Goal: Use online tool/utility

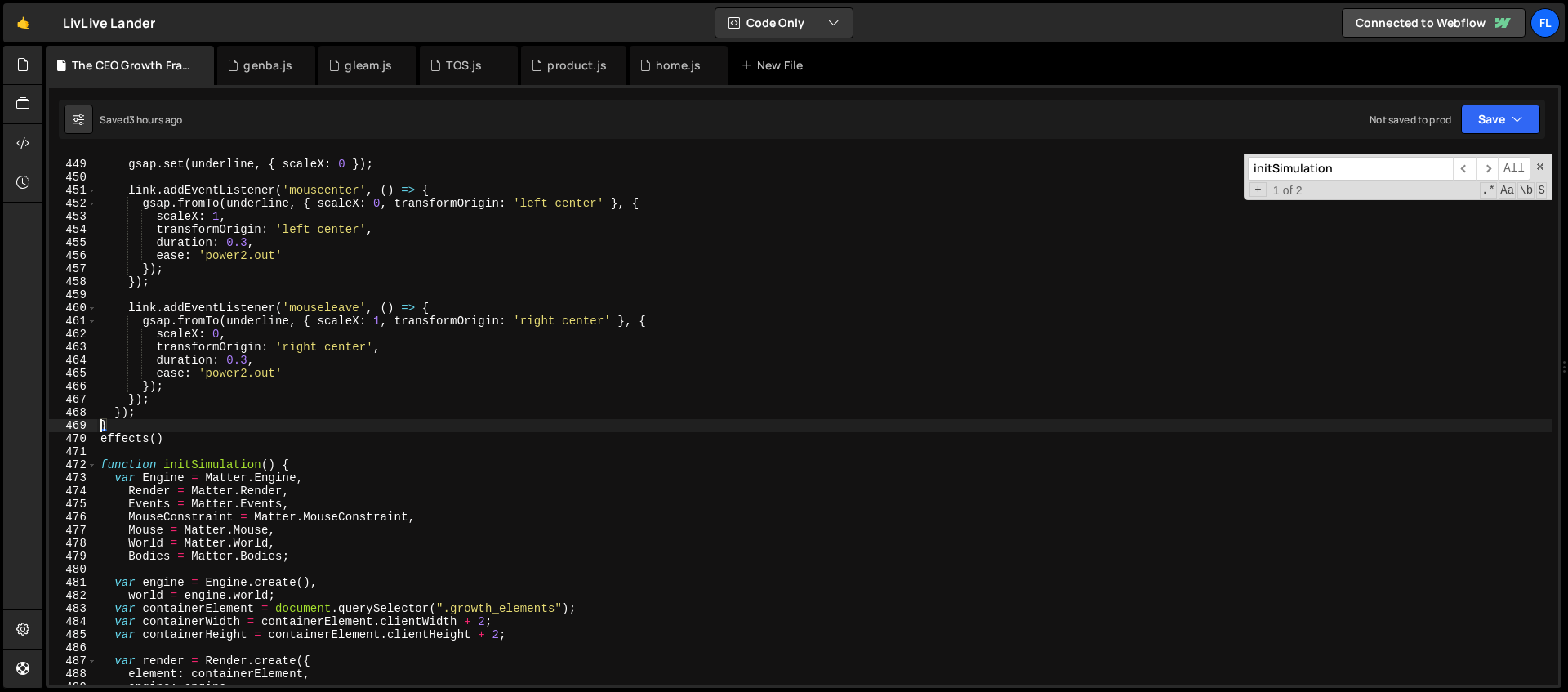
scroll to position [5850, 0]
drag, startPoint x: 1358, startPoint y: 166, endPoint x: 1171, endPoint y: 164, distance: 187.0
click at [1171, 164] on div "// Set initial state gsap . set ( underline , { scaleX : 0 }) ; link . addEvent…" at bounding box center [824, 419] width 1454 height 531
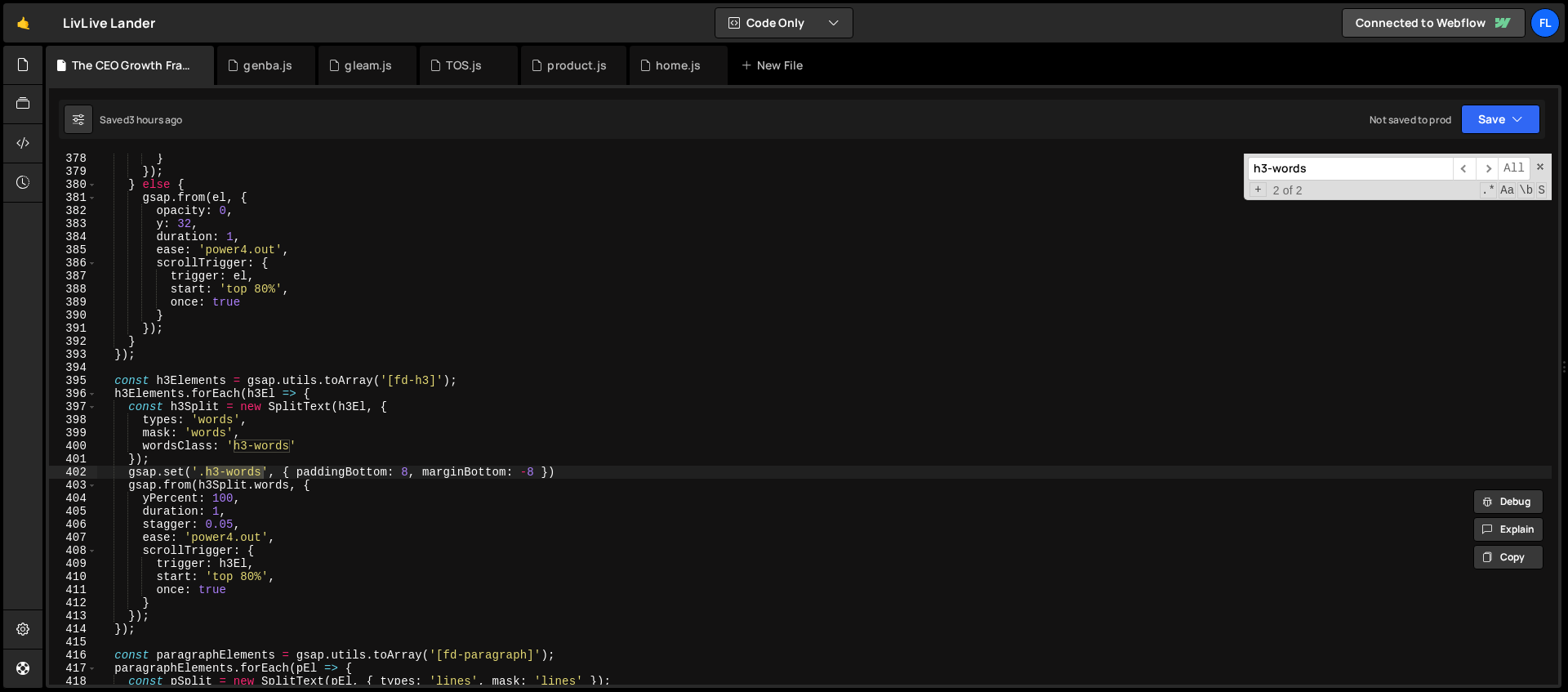
scroll to position [4927, 0]
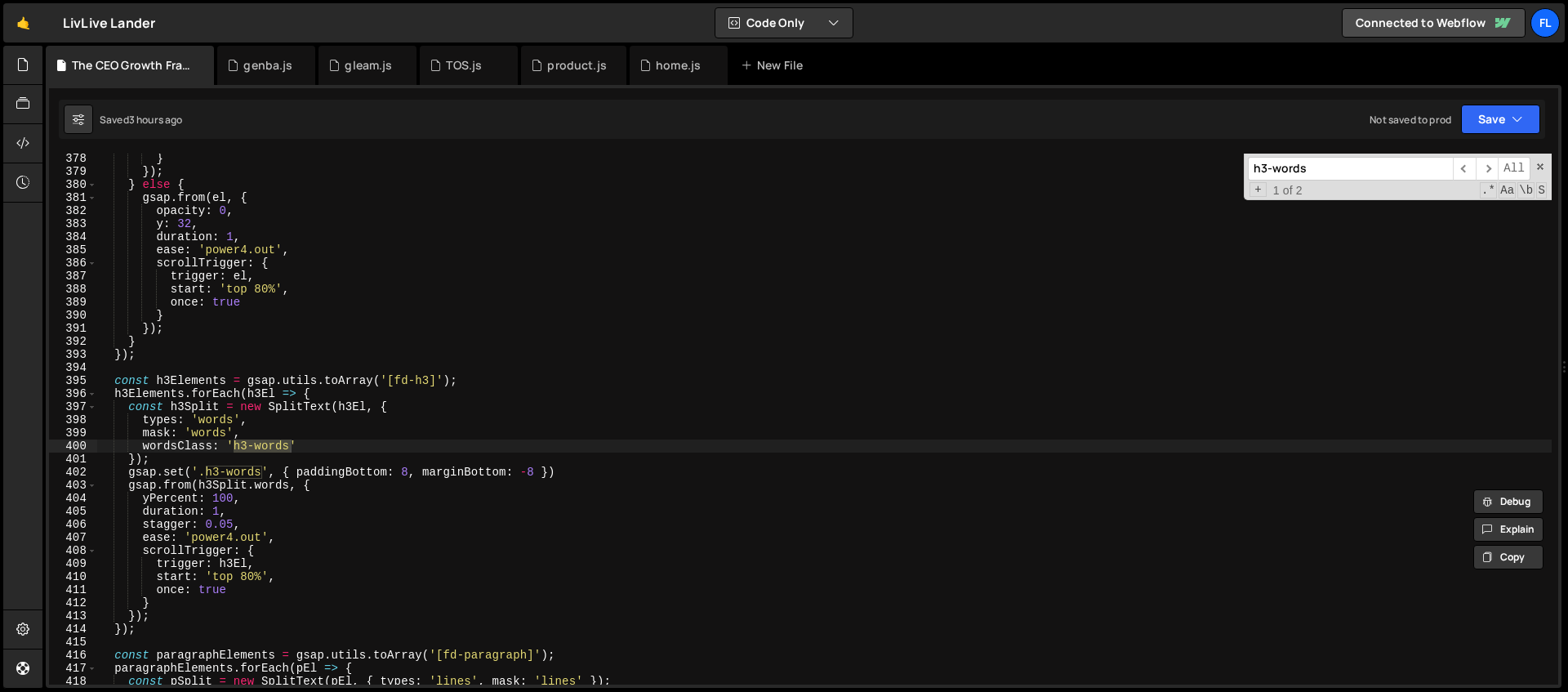
type input "h3-words"
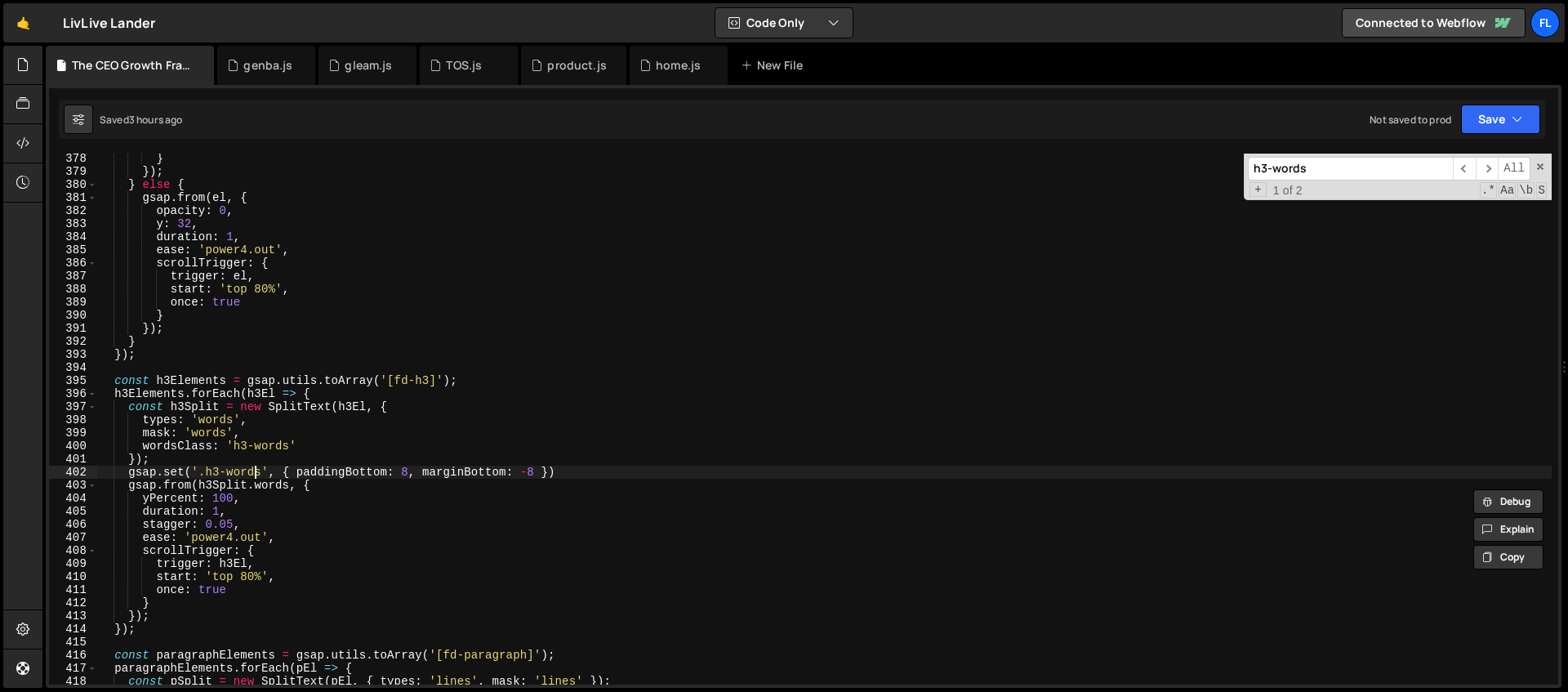
click at [257, 468] on div "} }) ; } else { gsap . from ( el , { opacity : 0 , y : 32 , duration : 1 , ease…" at bounding box center [824, 431] width 1454 height 557
click at [205, 474] on div "} }) ; } else { gsap . from ( el , { opacity : 0 , y : 32 , duration : 1 , ease…" at bounding box center [824, 431] width 1454 height 557
paste textarea "mask-words-mask"
click at [1543, 171] on span at bounding box center [1540, 167] width 11 height 11
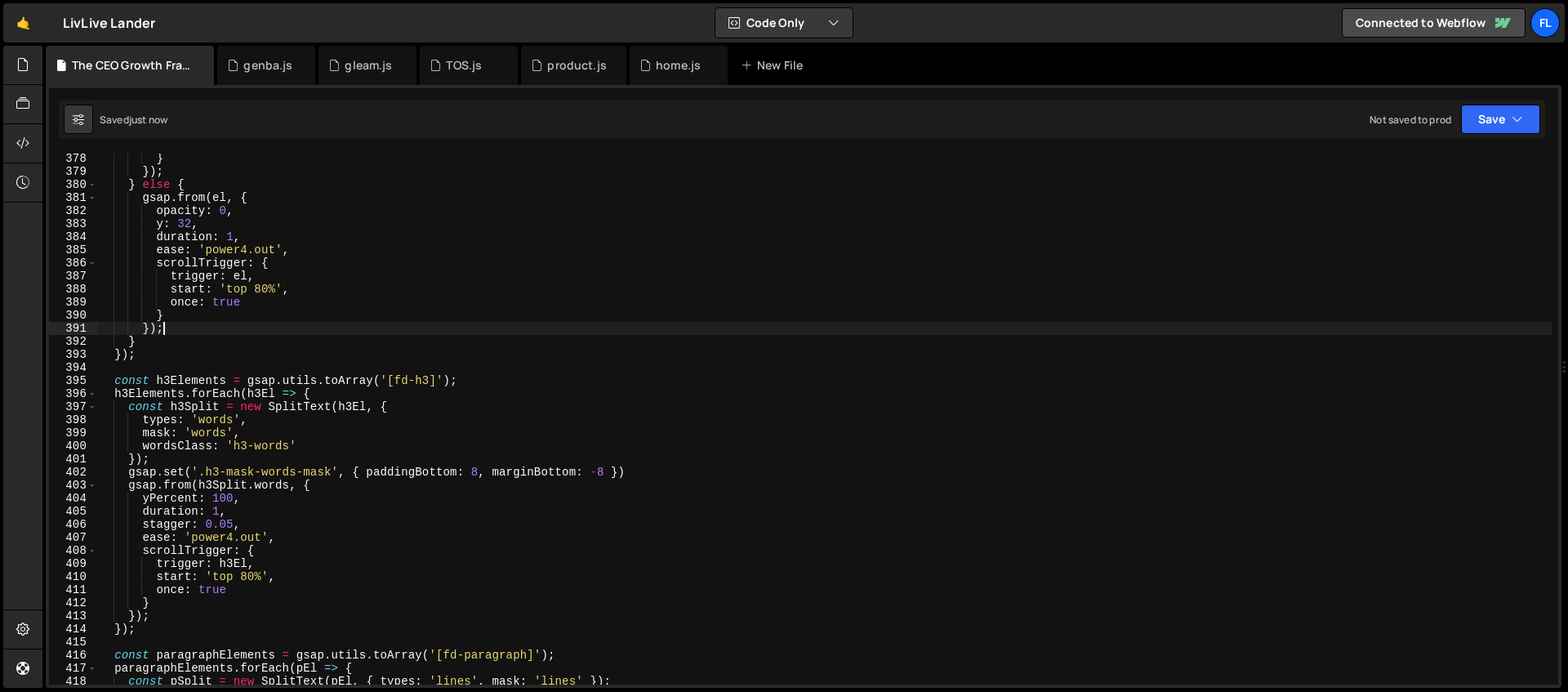
click at [717, 325] on div "} }) ; } else { gsap . from ( el , { opacity : 0 , y : 32 , duration : 1 , ease…" at bounding box center [824, 431] width 1454 height 557
click at [226, 501] on div "} }) ; } else { gsap . from ( el , { opacity : 0 , y : 32 , duration : 1 , ease…" at bounding box center [824, 431] width 1454 height 557
click at [418, 304] on div "} }) ; } else { gsap . from ( el , { opacity : 0 , y : 32 , duration : 1 , ease…" at bounding box center [824, 431] width 1454 height 557
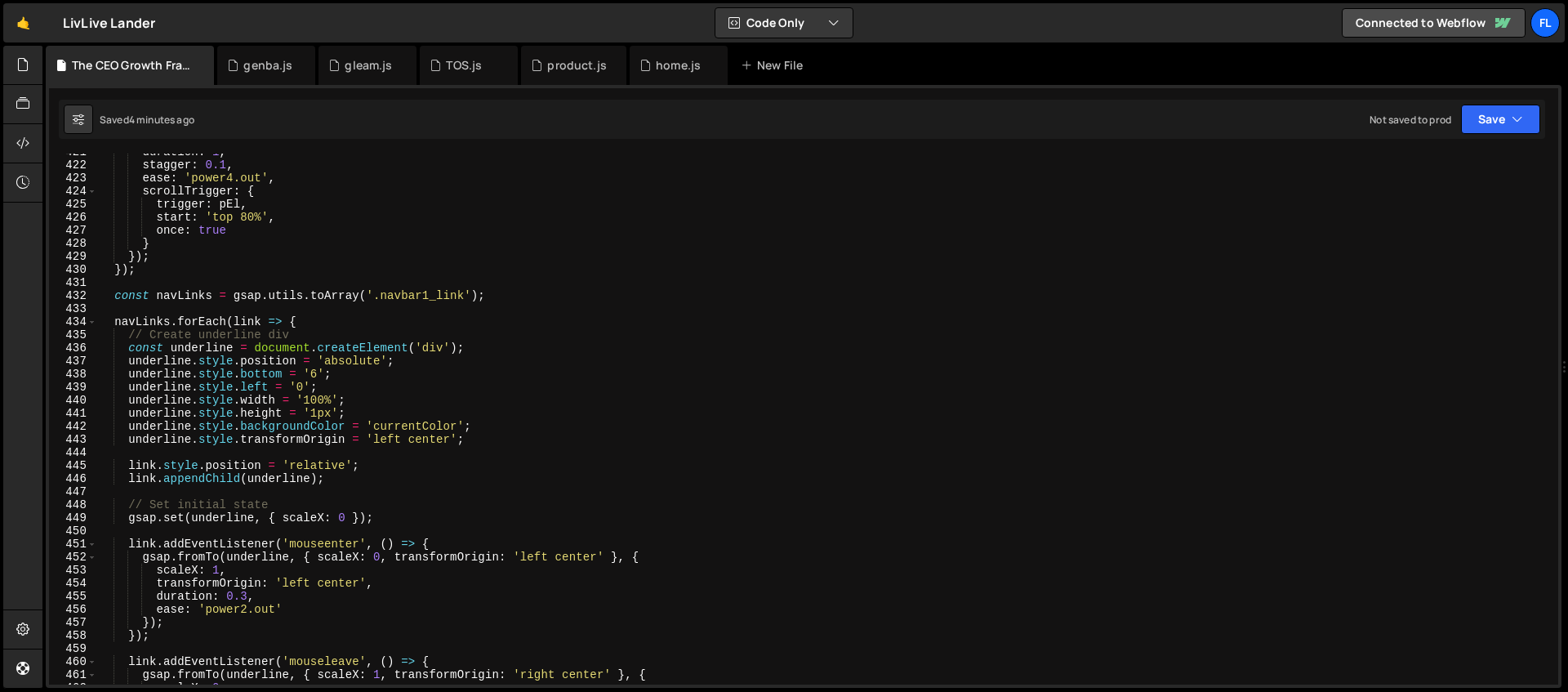
scroll to position [5409, 0]
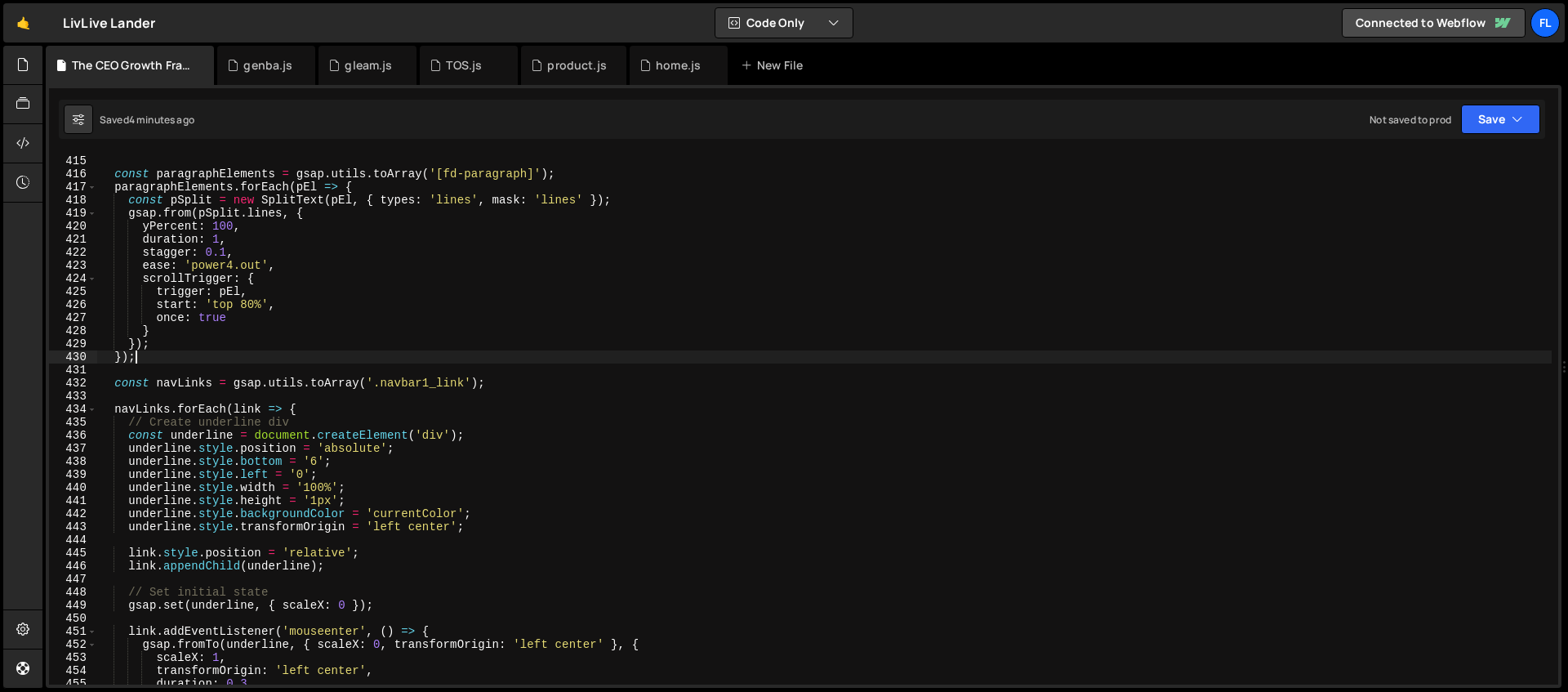
click at [150, 356] on div "}) ; const paragraphElements = gsap . utils . toArray ( '[fd-paragraph]' ) ; pa…" at bounding box center [824, 420] width 1454 height 557
type textarea "});"
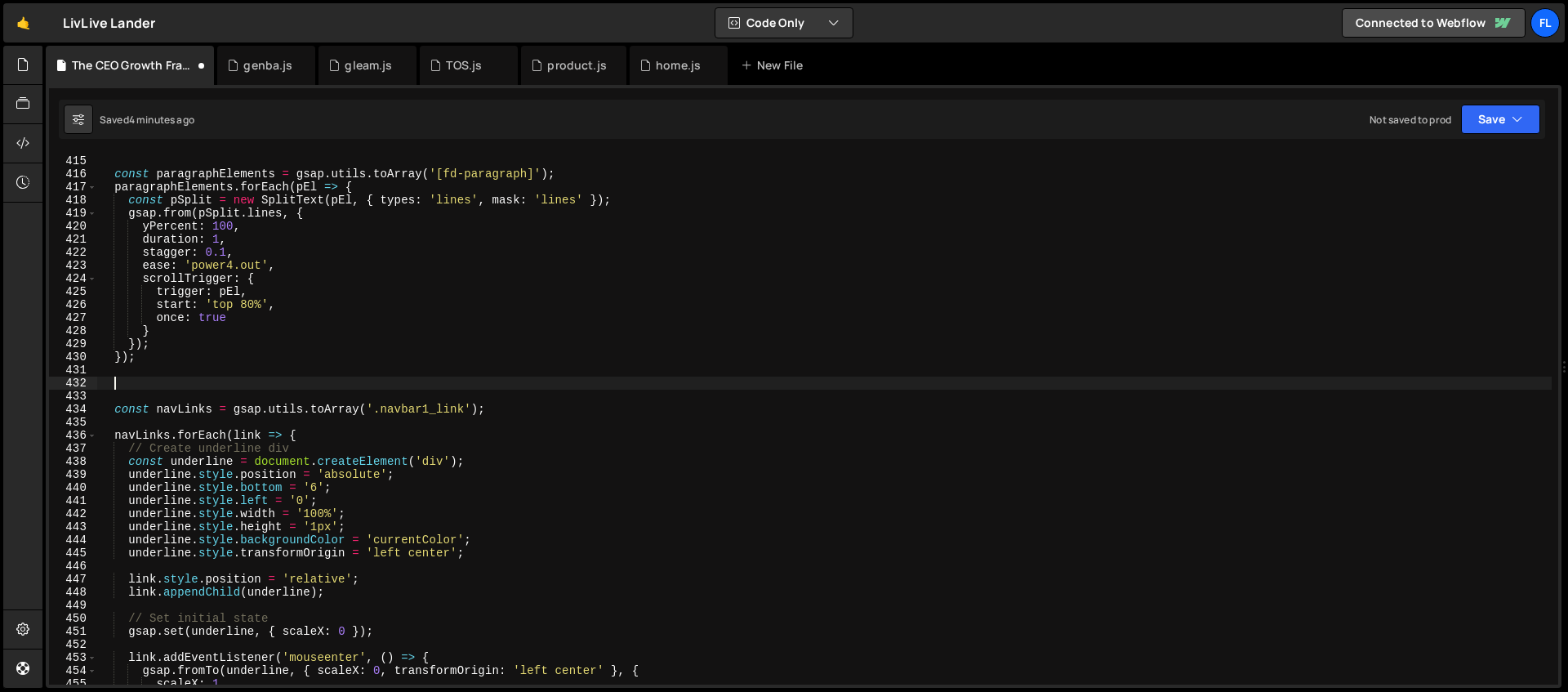
paste textarea "});"
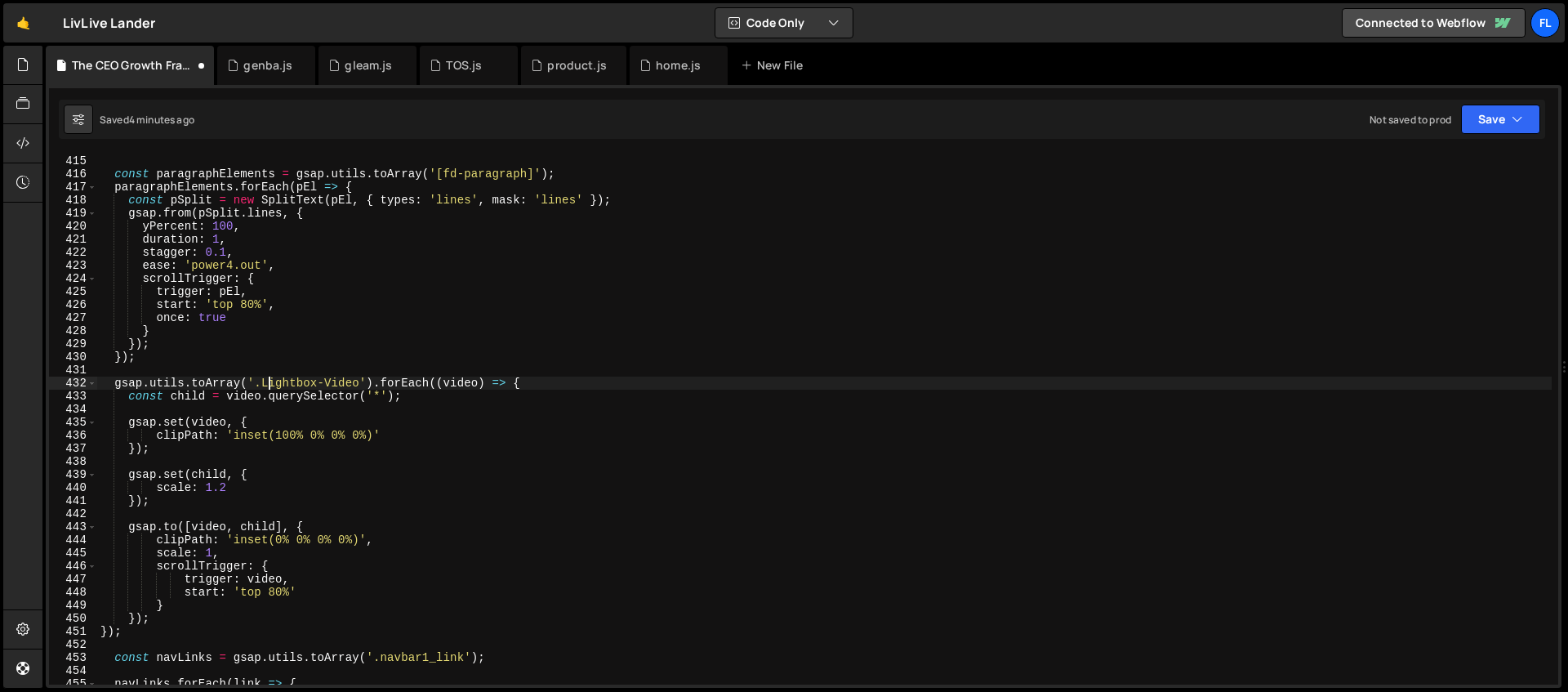
click at [266, 381] on div "}) ; const paragraphElements = gsap . utils . toArray ( '[fd-paragraph]' ) ; pa…" at bounding box center [824, 420] width 1454 height 557
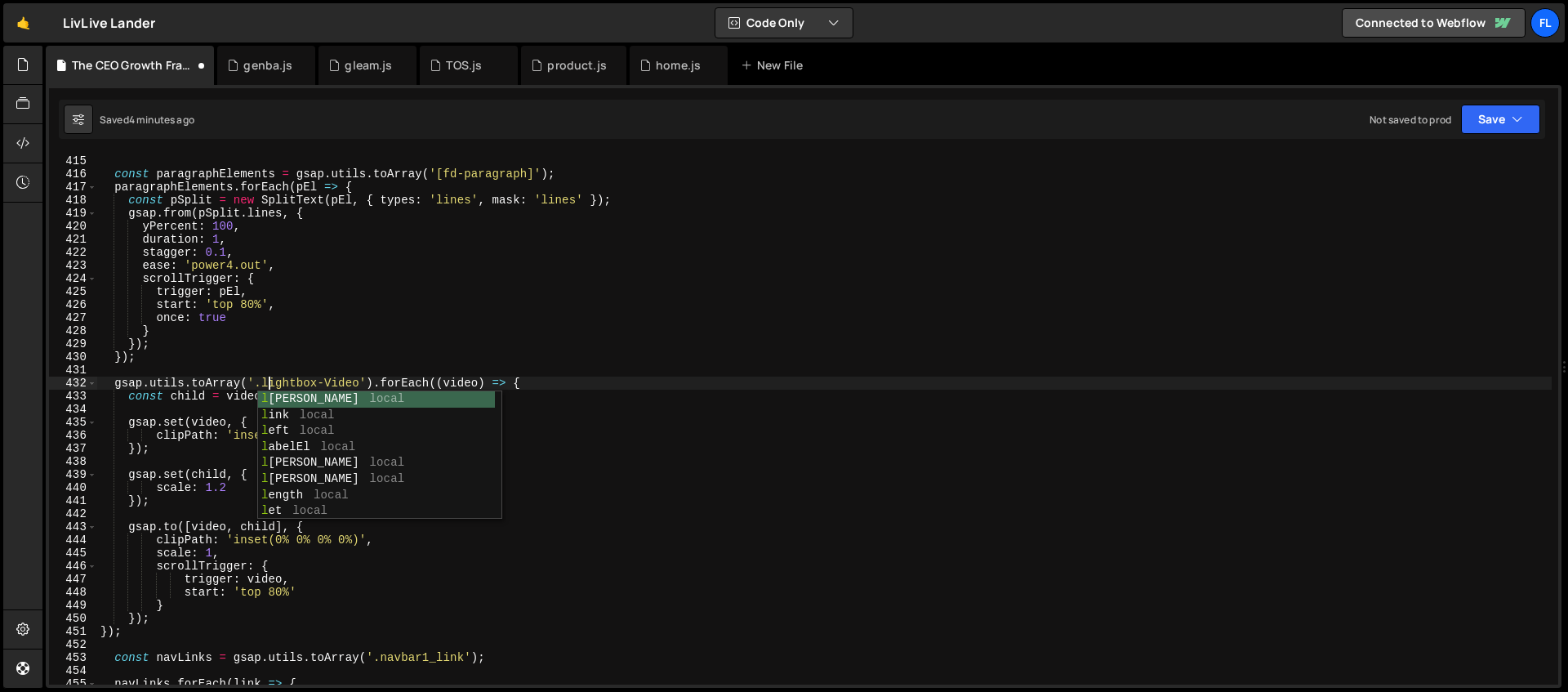
scroll to position [0, 11]
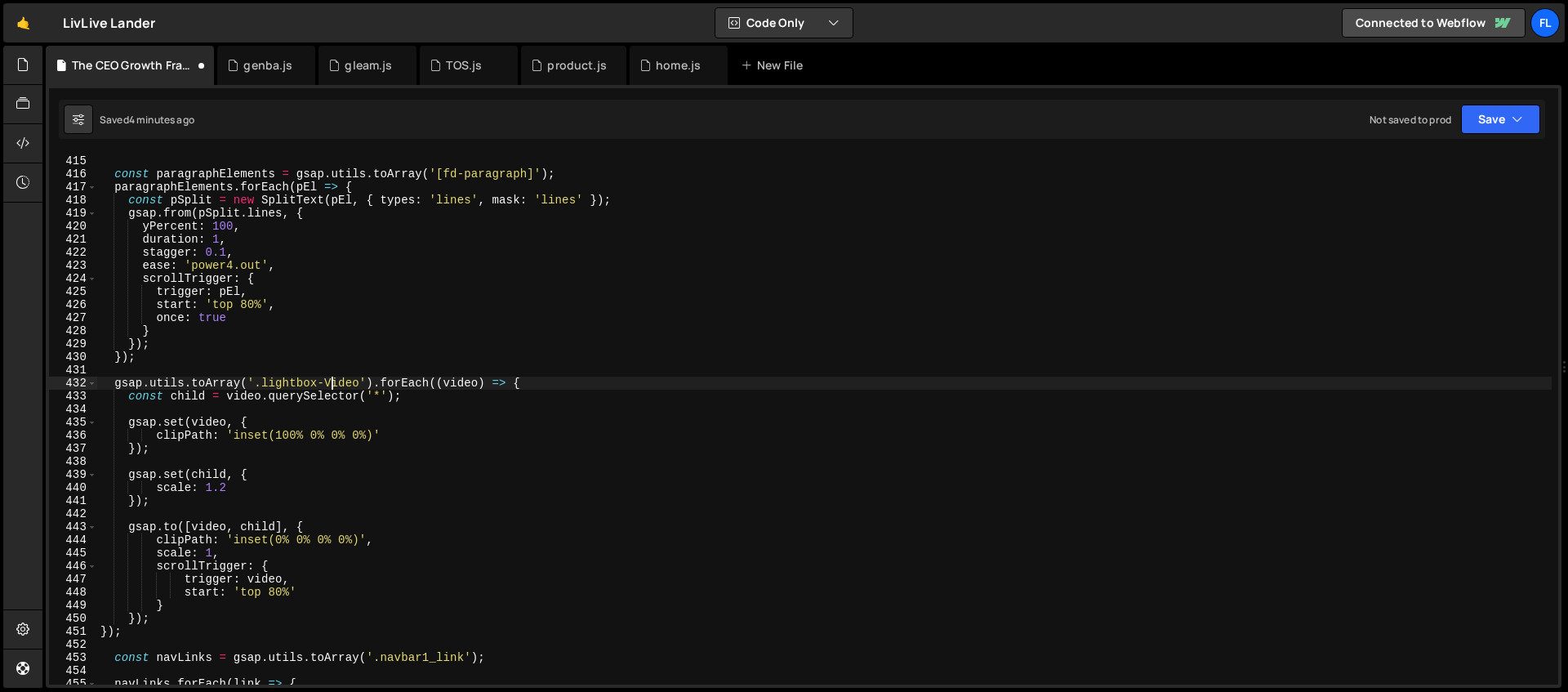
click at [333, 379] on div "}) ; const paragraphElements = gsap . utils . toArray ( '[fd-paragraph]' ) ; pa…" at bounding box center [824, 420] width 1454 height 557
click at [328, 426] on div "}) ; const paragraphElements = gsap . utils . toArray ( '[fd-paragraph]' ) ; pa…" at bounding box center [824, 420] width 1454 height 557
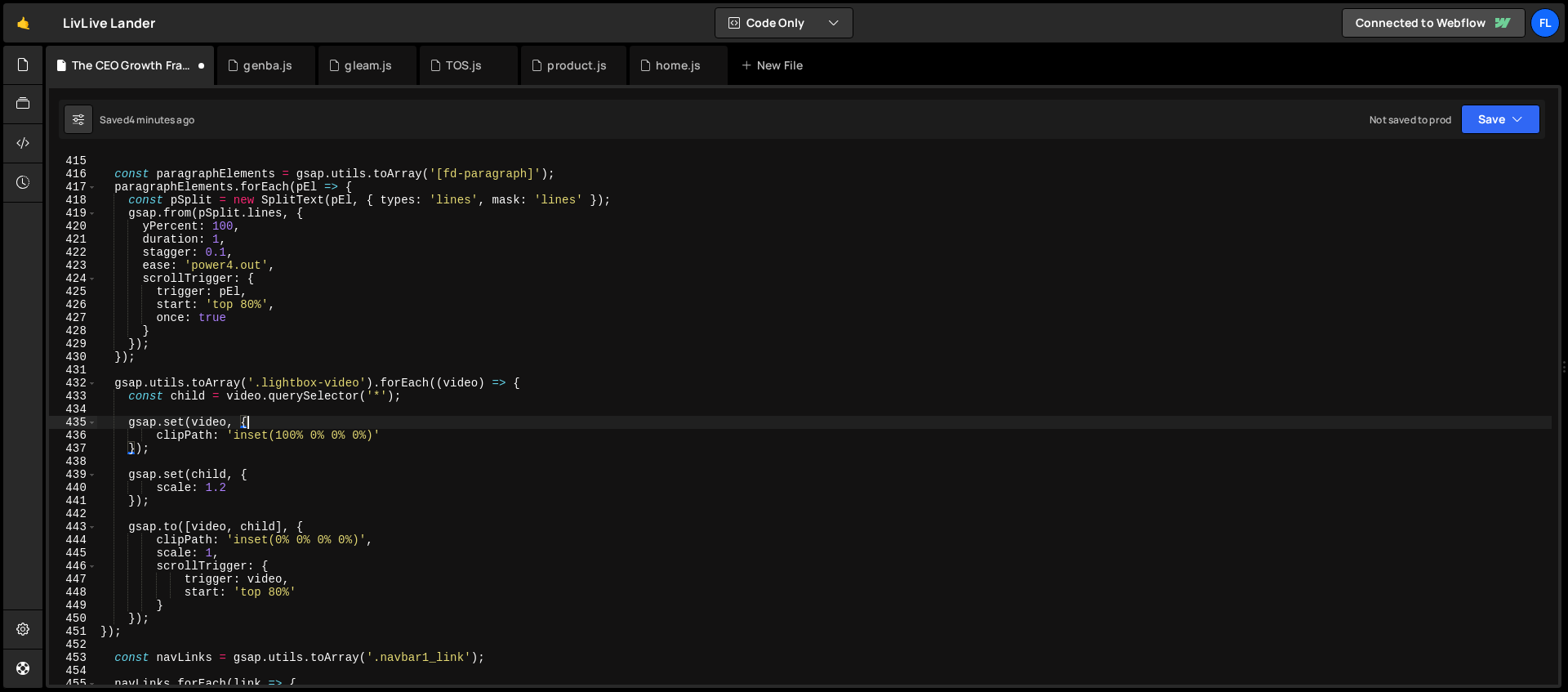
scroll to position [0, 10]
click at [288, 438] on div "}) ; const paragraphElements = gsap . utils . toArray ( '[fd-paragraph]' ) ; pa…" at bounding box center [824, 420] width 1454 height 557
click at [297, 435] on div "}) ; const paragraphElements = gsap . utils . toArray ( '[fd-paragraph]' ) ; pa…" at bounding box center [824, 420] width 1454 height 557
click at [324, 428] on div "}) ; const paragraphElements = gsap . utils . toArray ( '[fd-paragraph]' ) ; pa…" at bounding box center [824, 420] width 1454 height 557
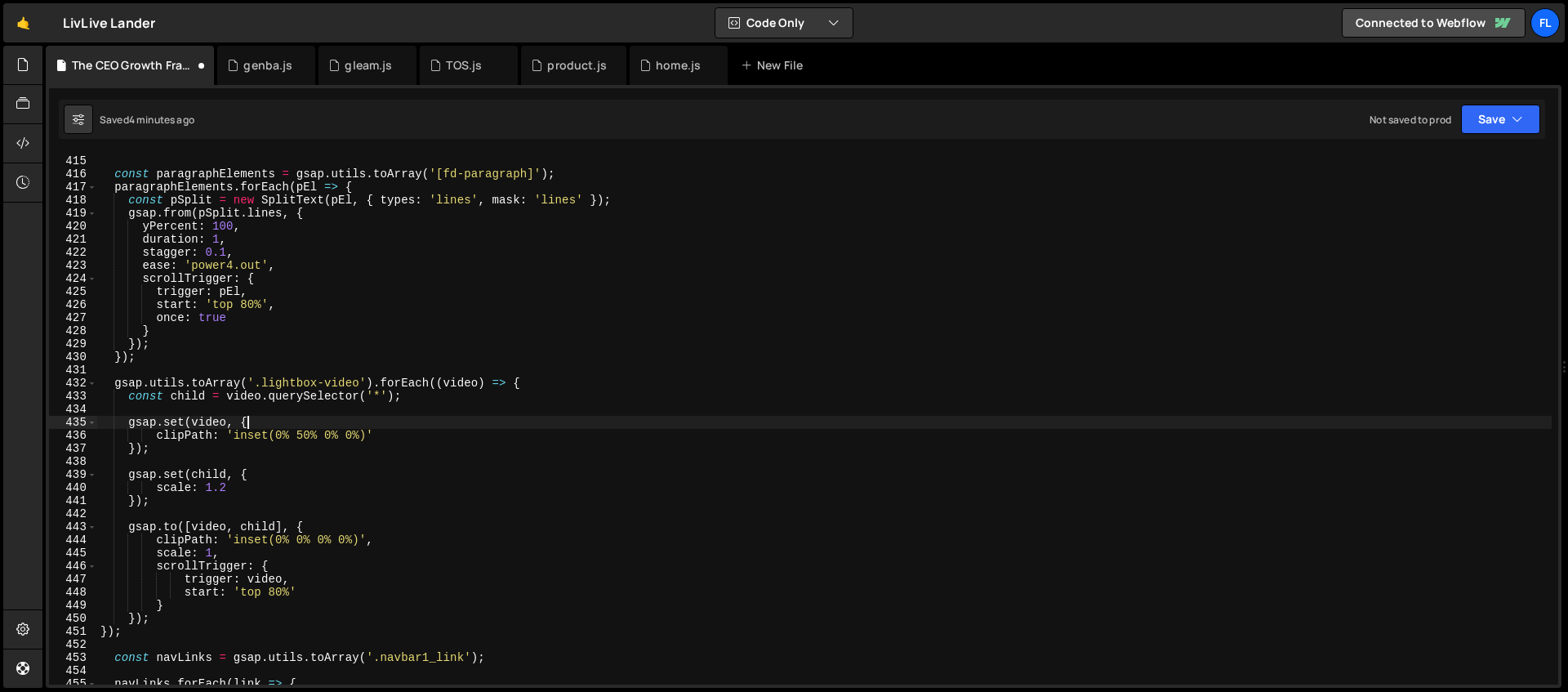
scroll to position [0, 10]
click at [325, 435] on div "}) ; const paragraphElements = gsap . utils . toArray ( '[fd-paragraph]' ) ; pa…" at bounding box center [824, 420] width 1454 height 557
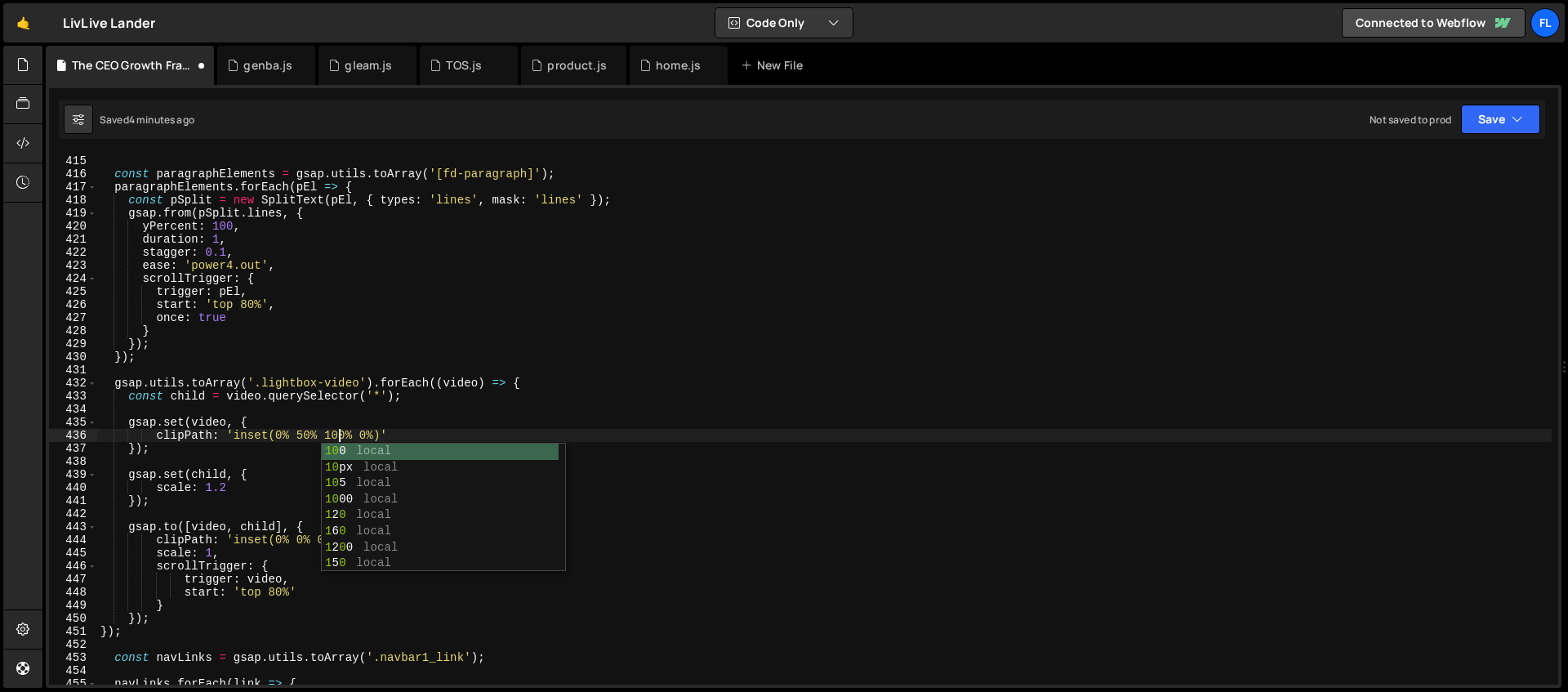
click at [360, 435] on div "}) ; const paragraphElements = gsap . utils . toArray ( '[fd-paragraph]' ) ; pa…" at bounding box center [824, 420] width 1454 height 557
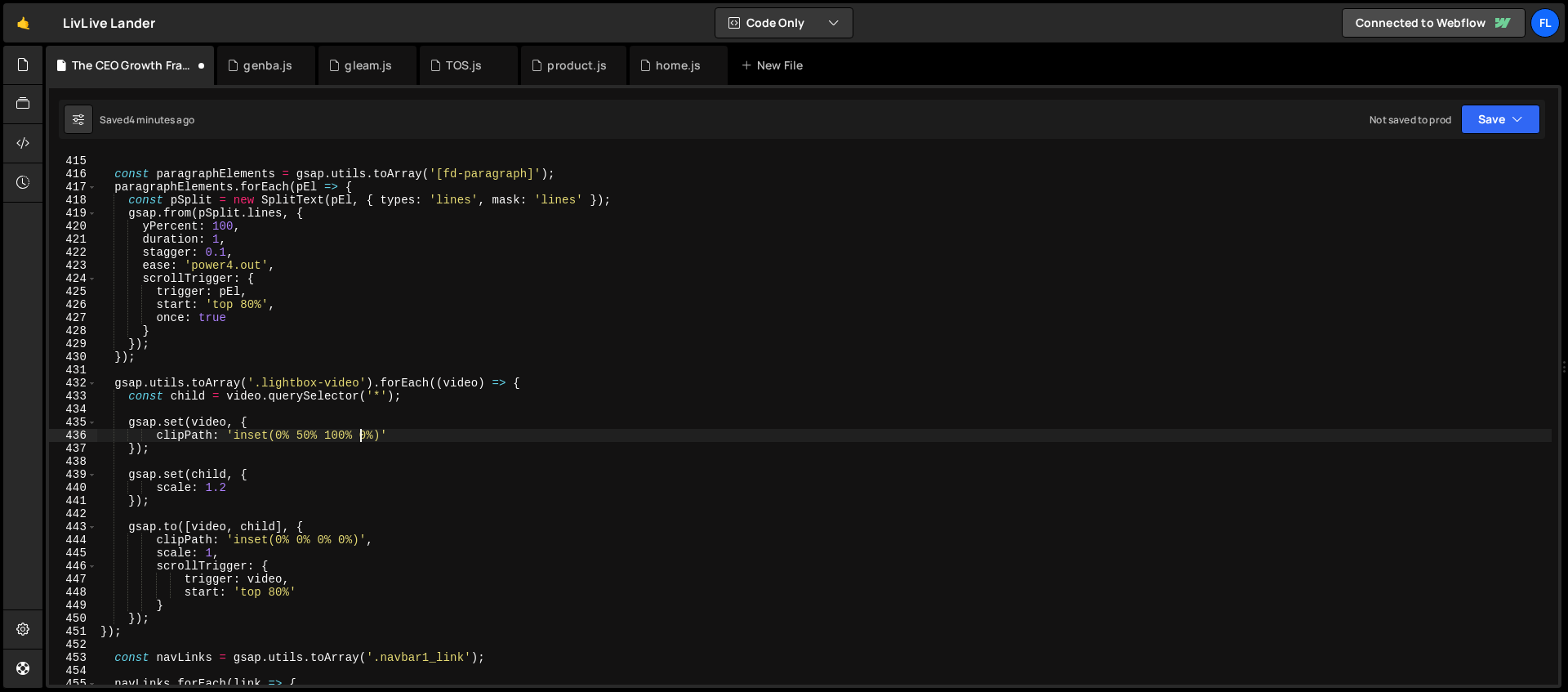
scroll to position [0, 18]
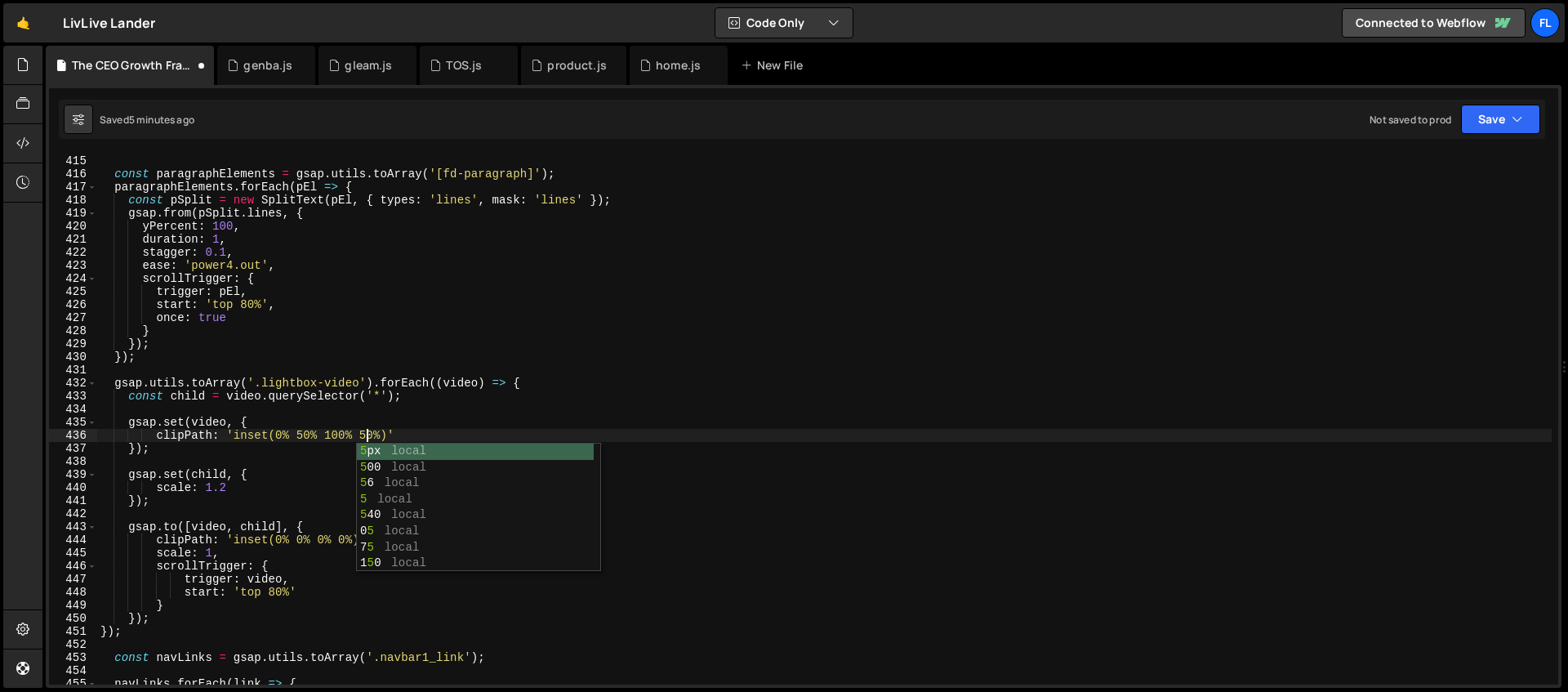
click at [286, 449] on div "}) ; const paragraphElements = gsap . utils . toArray ( '[fd-paragraph]' ) ; pa…" at bounding box center [824, 420] width 1454 height 557
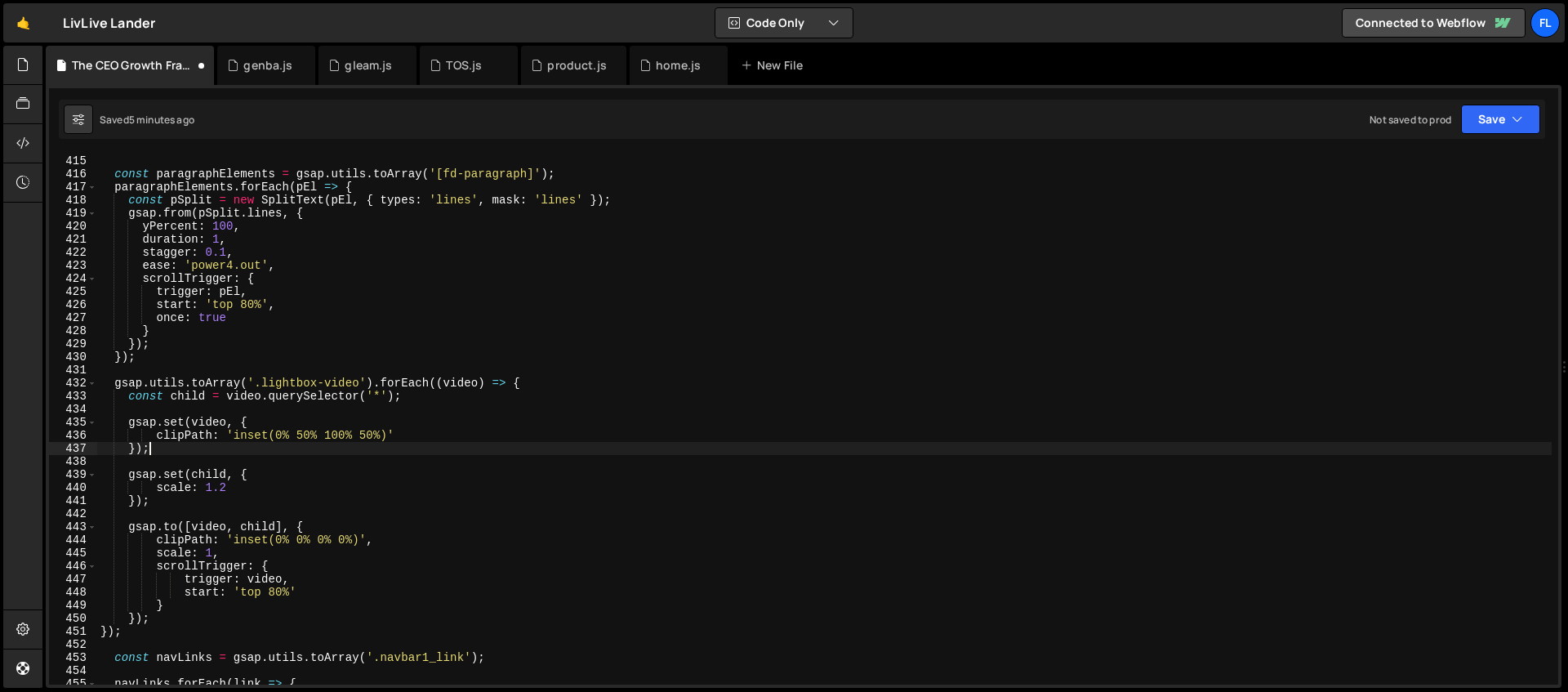
scroll to position [0, 2]
click at [384, 435] on div "}) ; const paragraphElements = gsap . utils . toArray ( '[fd-paragraph]' ) ; pa…" at bounding box center [824, 420] width 1454 height 557
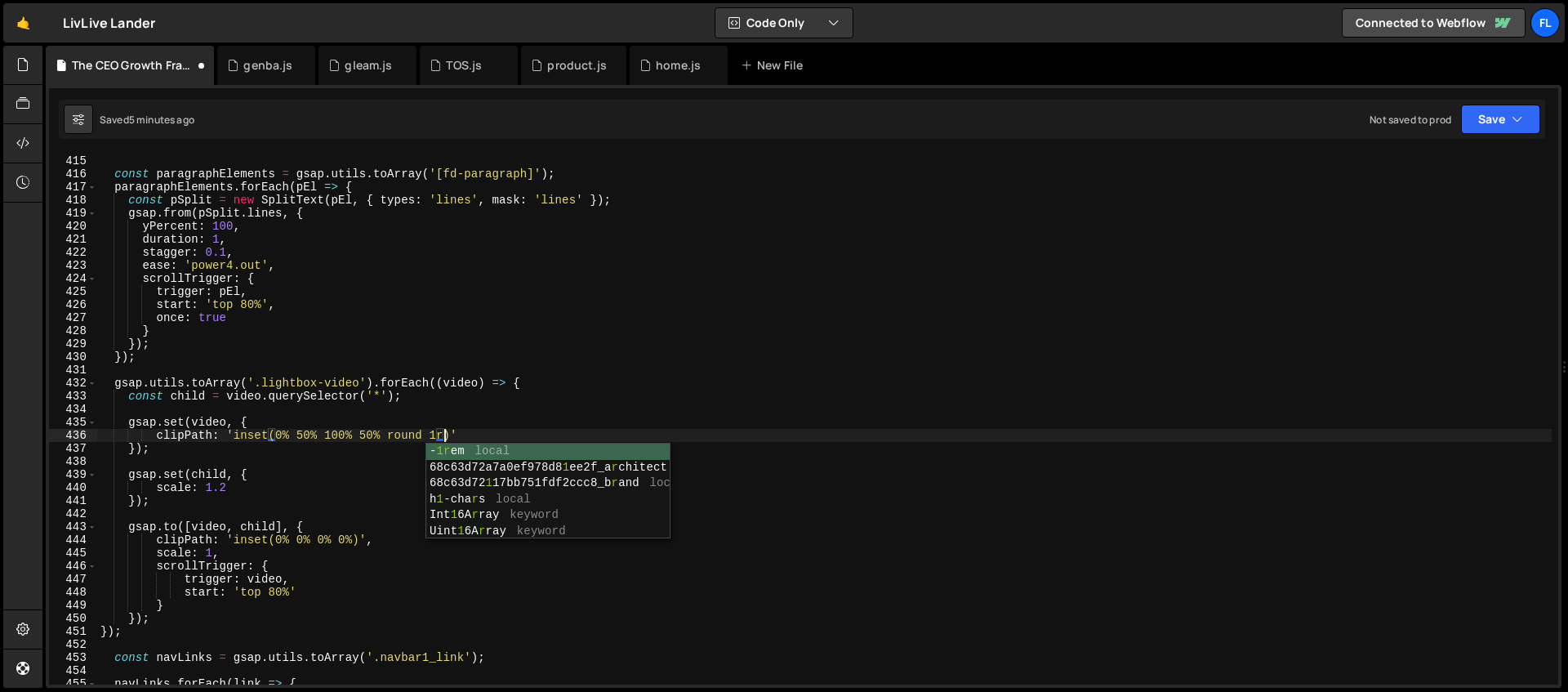
scroll to position [0, 25]
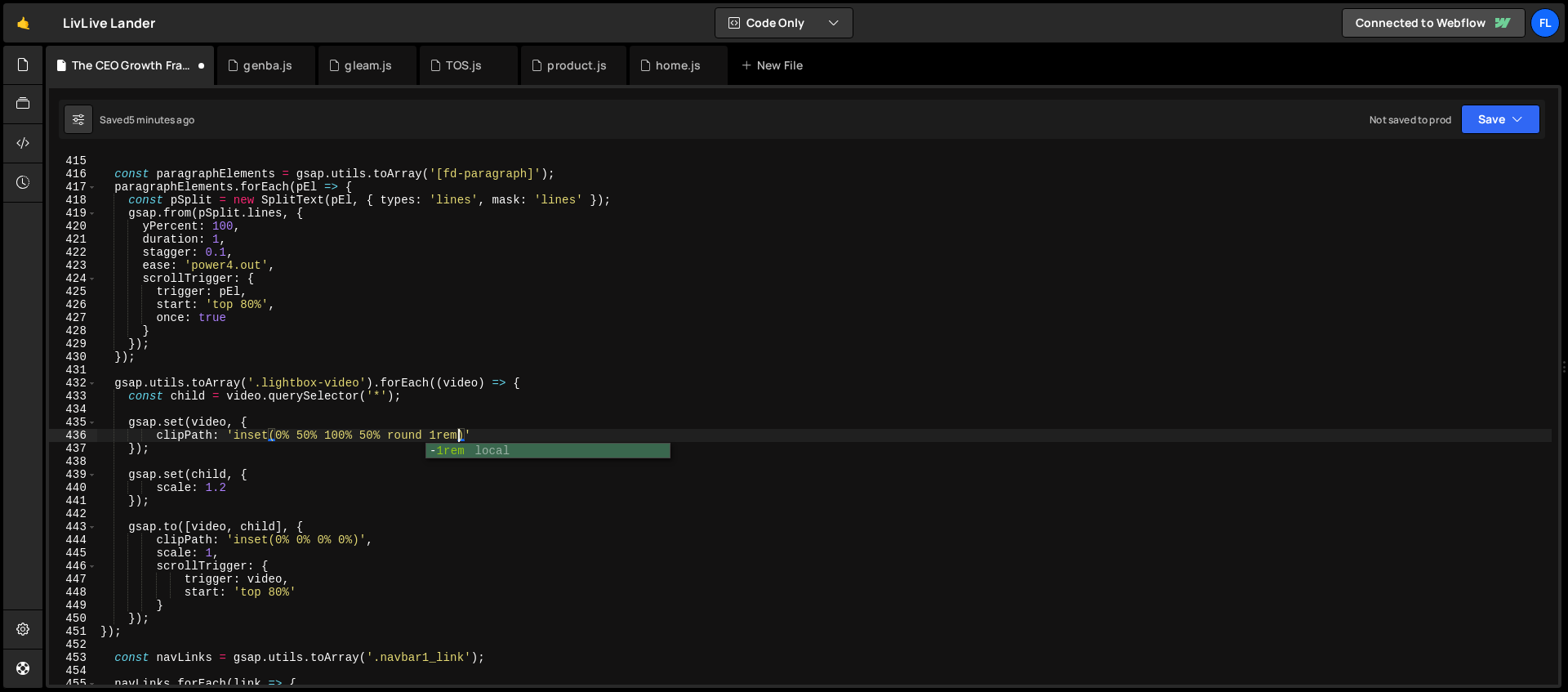
click at [356, 540] on div "}) ; const paragraphElements = gsap . utils . toArray ( '[fd-paragraph]' ) ; pa…" at bounding box center [824, 420] width 1454 height 557
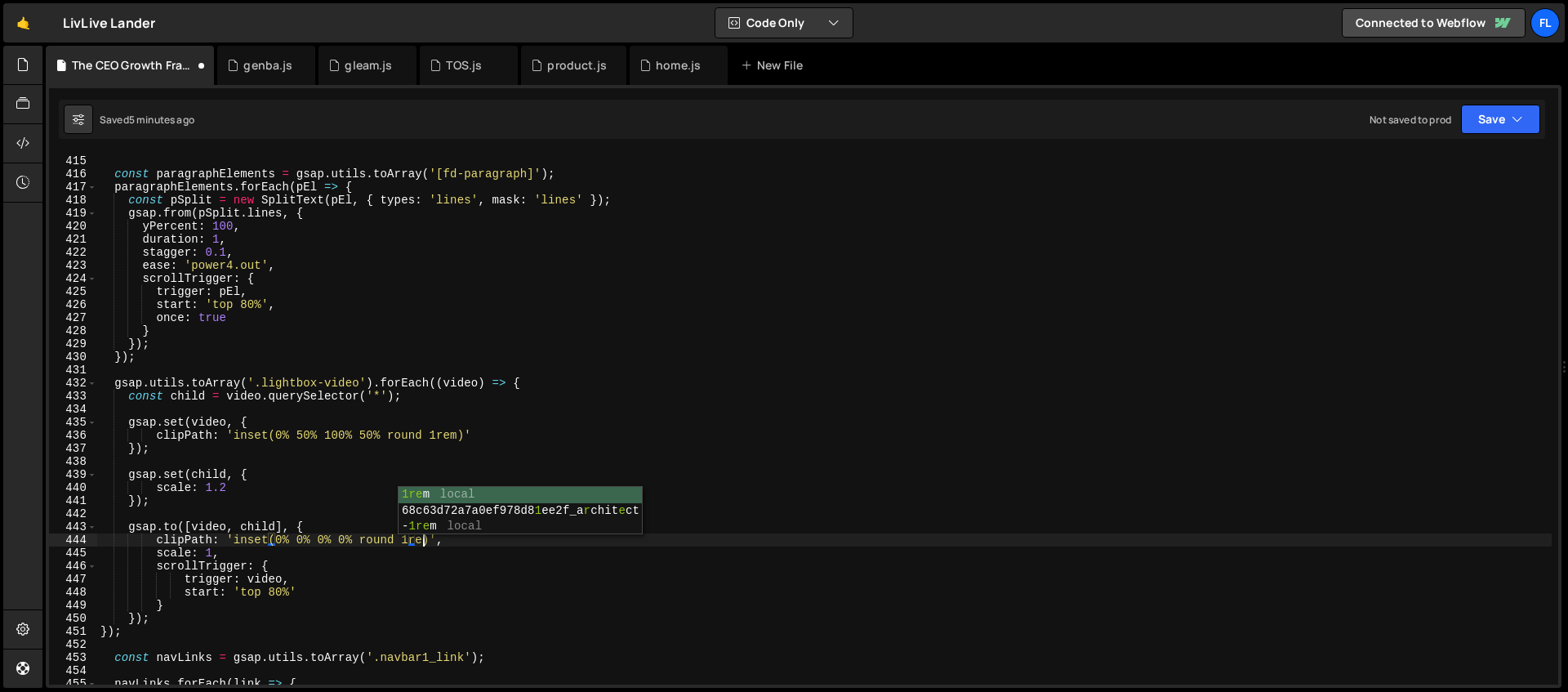
scroll to position [0, 23]
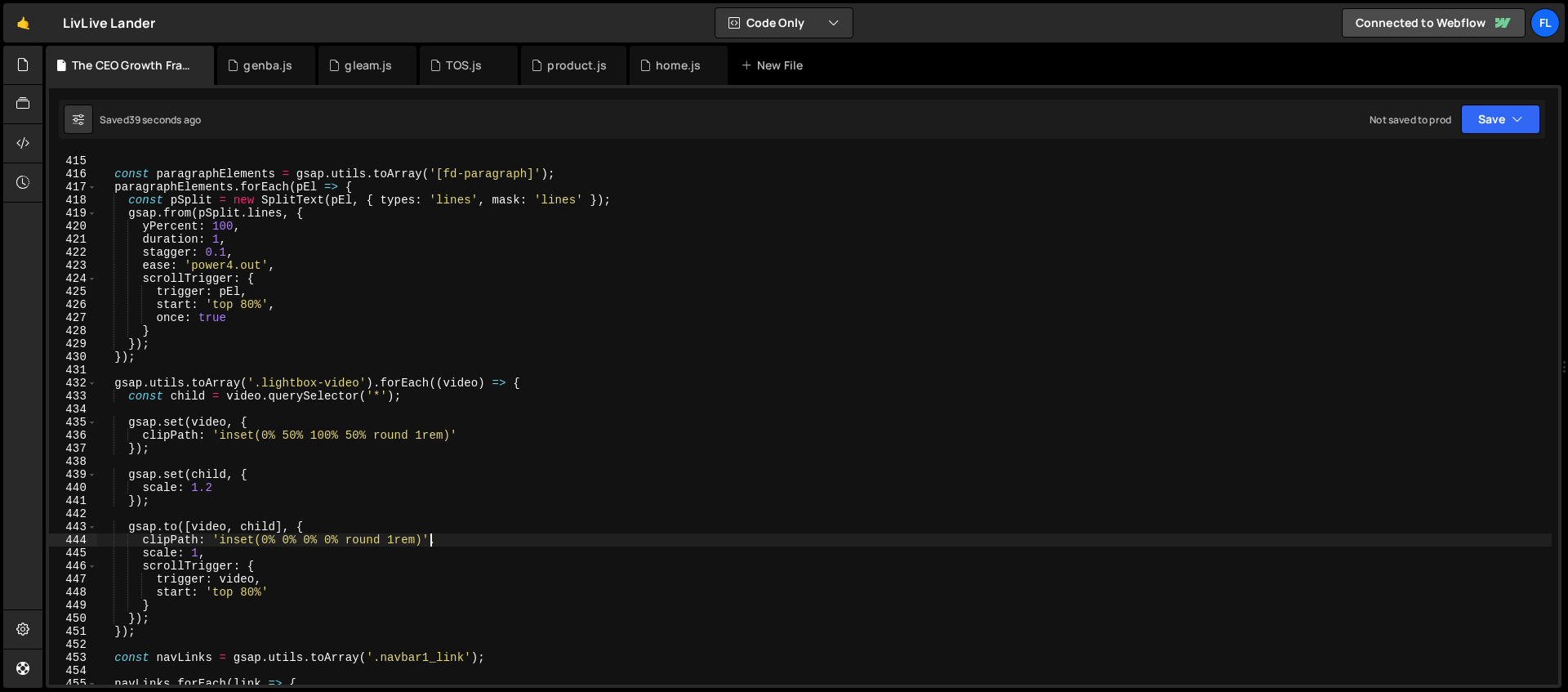
click at [324, 435] on div "}) ; const paragraphElements = gsap . utils . toArray ( '[fd-paragraph]' ) ; pa…" at bounding box center [824, 420] width 1454 height 557
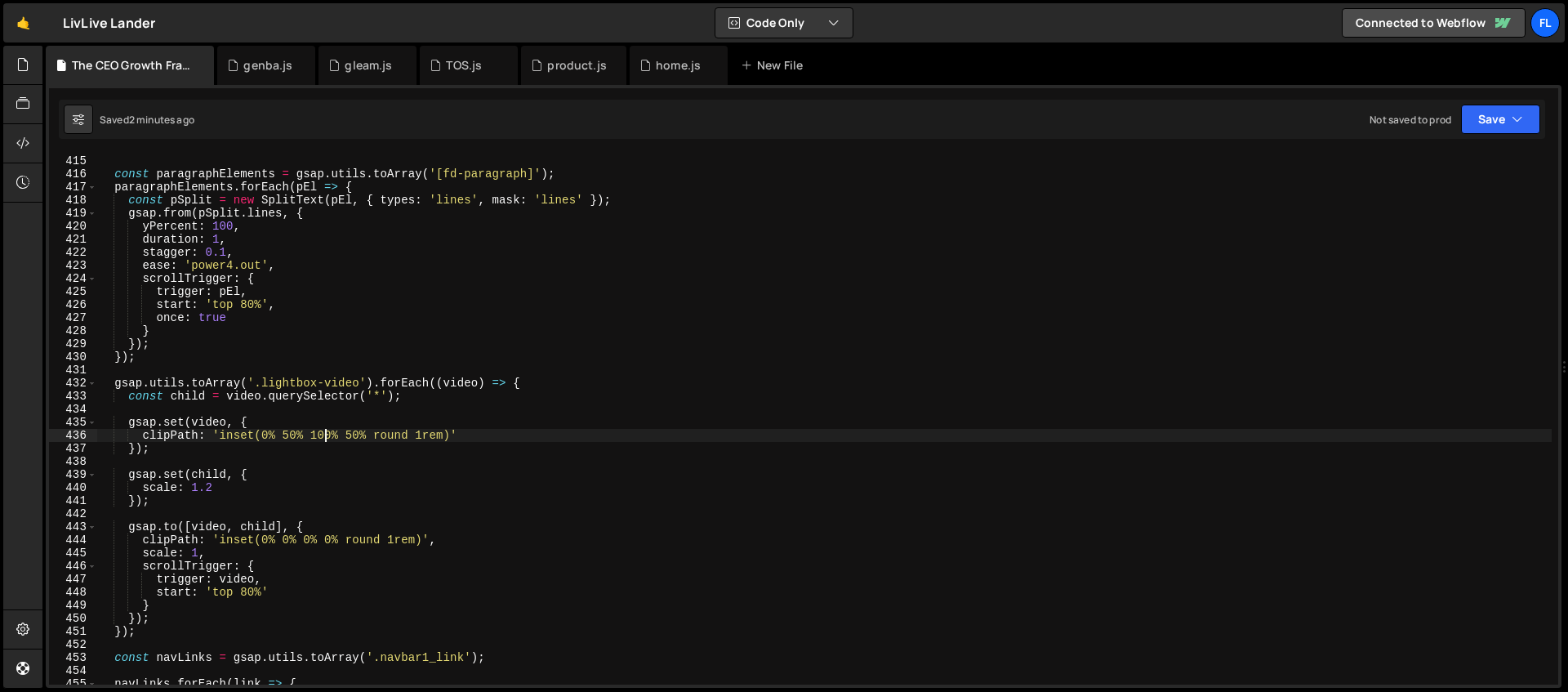
click at [321, 524] on div "}) ; const paragraphElements = gsap . utils . toArray ( '[fd-paragraph]' ) ; pa…" at bounding box center [824, 420] width 1454 height 557
type textarea "[DOMAIN_NAME]([video, child], {"
